Goal: Transaction & Acquisition: Purchase product/service

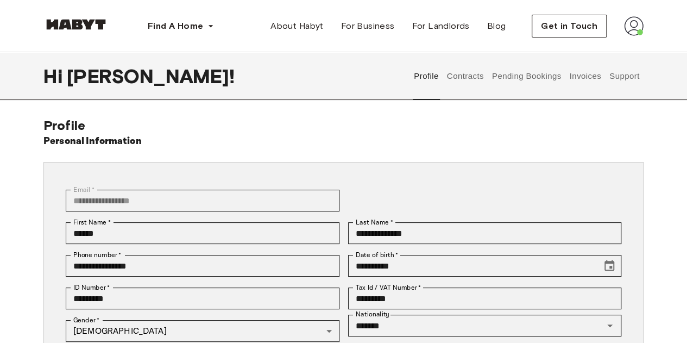
click at [96, 28] on img at bounding box center [75, 24] width 65 height 11
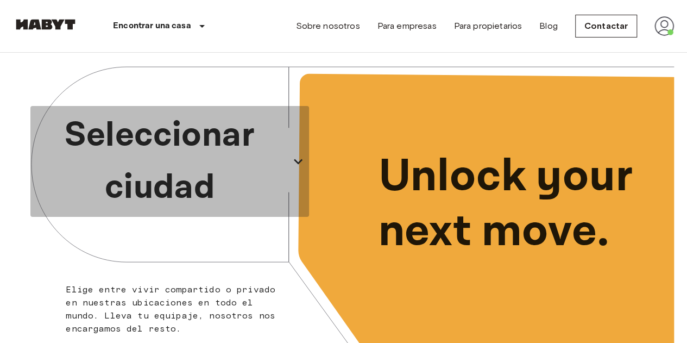
click at [199, 143] on p "Seleccionar ciudad" at bounding box center [160, 161] width 250 height 104
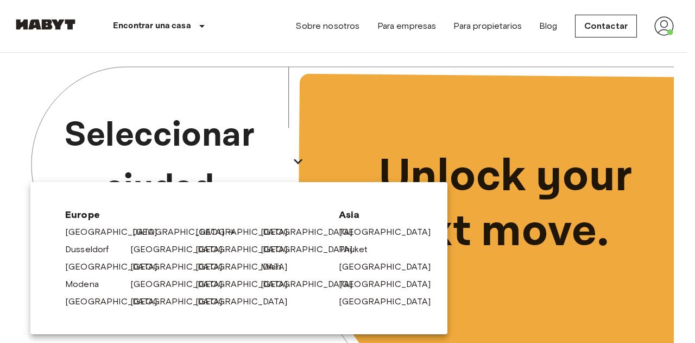
click at [137, 231] on link "[GEOGRAPHIC_DATA]" at bounding box center [183, 231] width 103 height 13
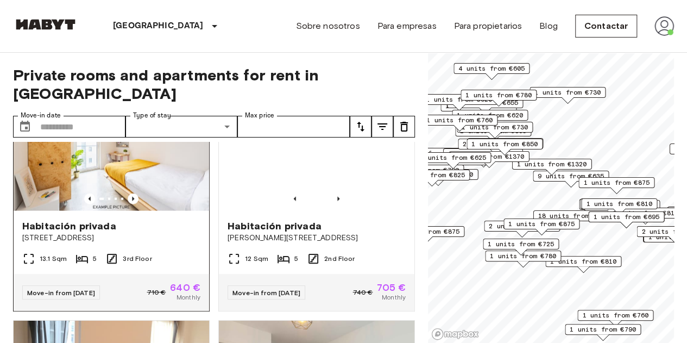
scroll to position [1261, 0]
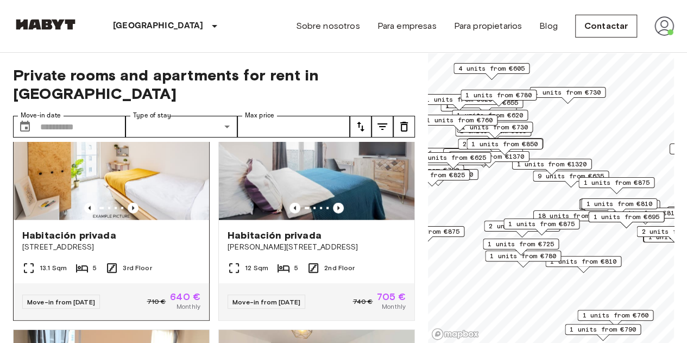
click at [147, 196] on img at bounding box center [111, 155] width 195 height 130
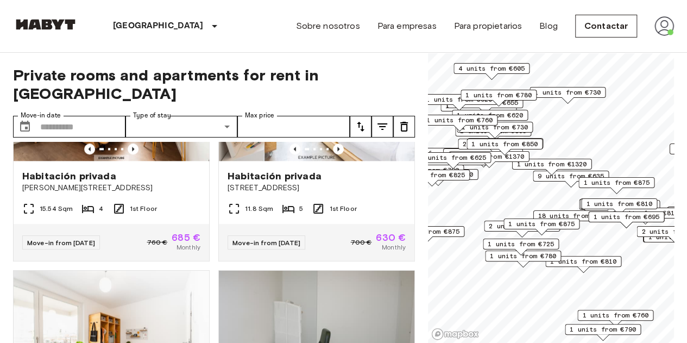
scroll to position [2713, 0]
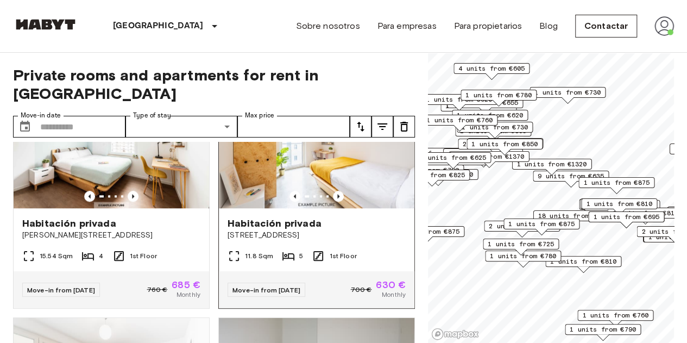
click at [330, 154] on img at bounding box center [316, 143] width 195 height 130
click at [669, 31] on img at bounding box center [664, 26] width 20 height 20
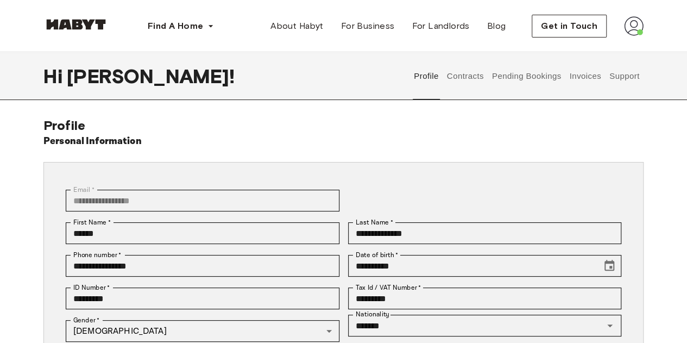
click at [465, 74] on button "Contracts" at bounding box center [465, 76] width 40 height 48
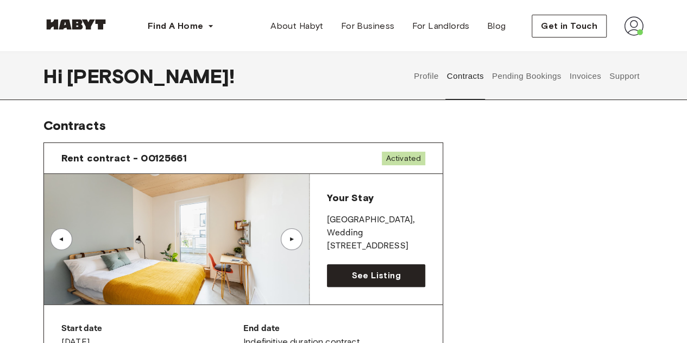
scroll to position [72, 0]
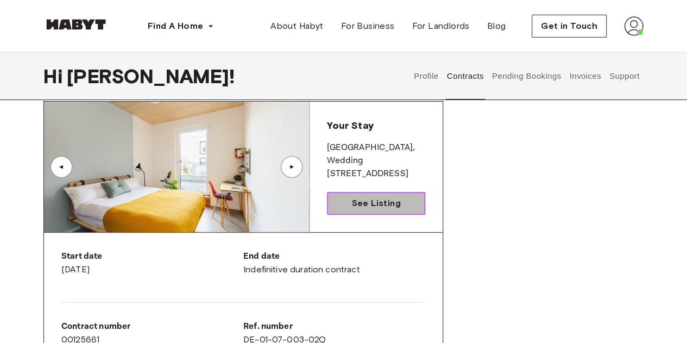
click at [398, 201] on span "See Listing" at bounding box center [375, 203] width 49 height 13
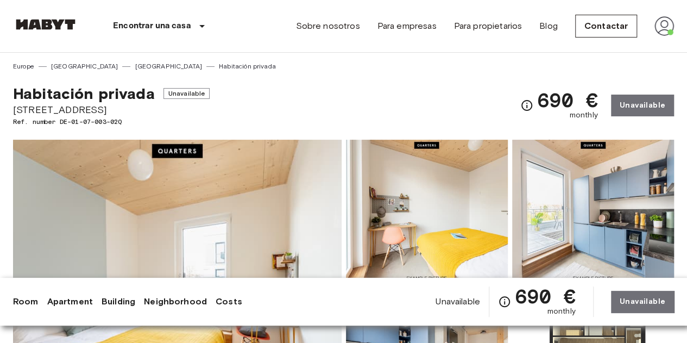
click at [255, 201] on img at bounding box center [177, 284] width 328 height 289
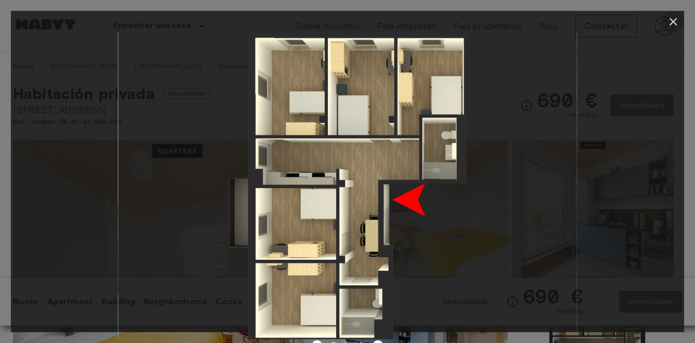
click at [670, 26] on icon "button" at bounding box center [673, 21] width 13 height 13
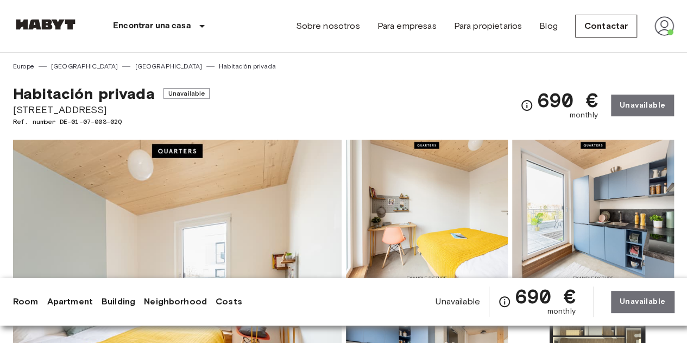
click at [259, 175] on img at bounding box center [177, 284] width 328 height 289
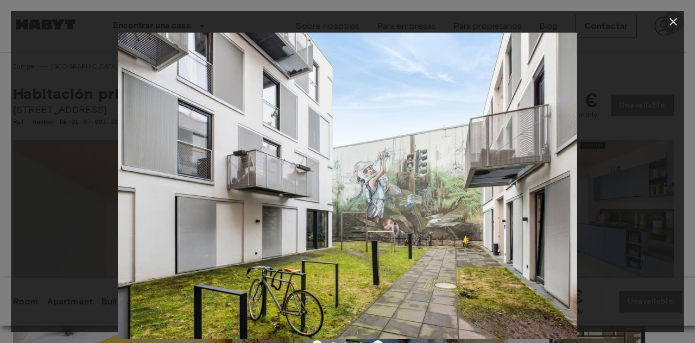
click at [678, 21] on icon "button" at bounding box center [673, 21] width 13 height 13
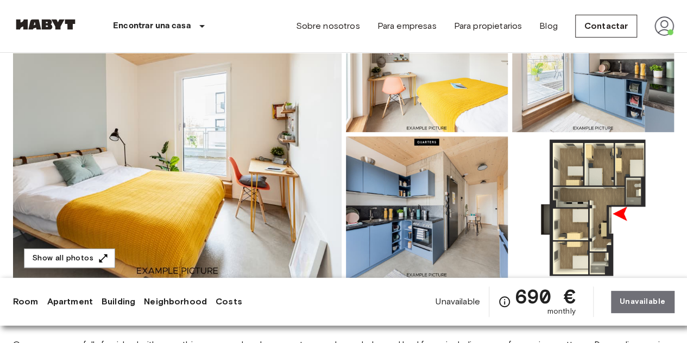
scroll to position [149, 0]
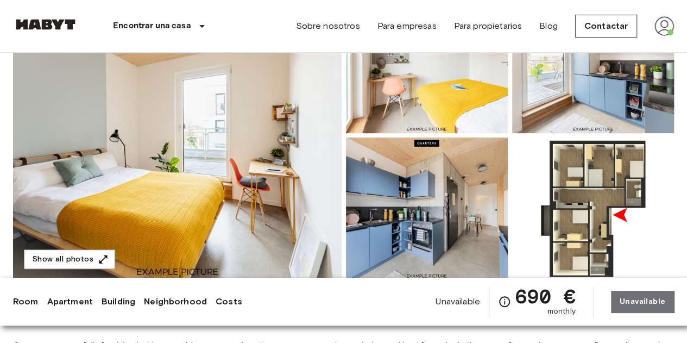
click at [238, 153] on img at bounding box center [177, 135] width 328 height 289
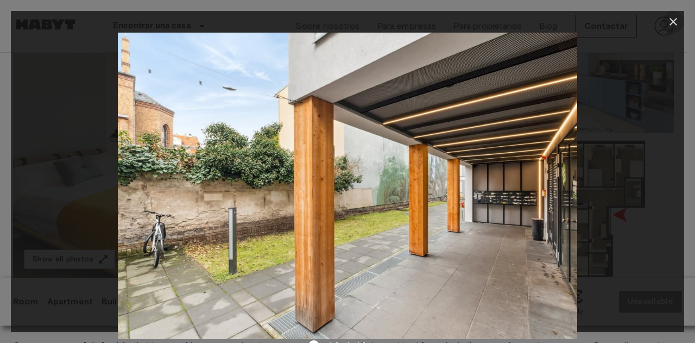
click at [672, 21] on icon "button" at bounding box center [673, 22] width 8 height 8
